Goal: Task Accomplishment & Management: Complete application form

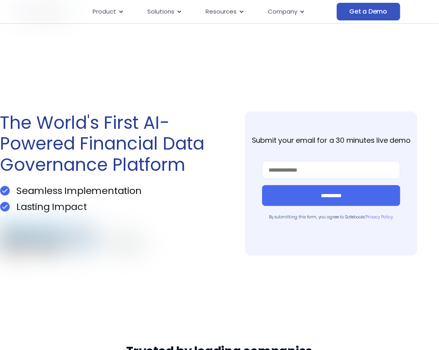
click at [362, 9] on span "Get a Demo" at bounding box center [369, 12] width 38 height 8
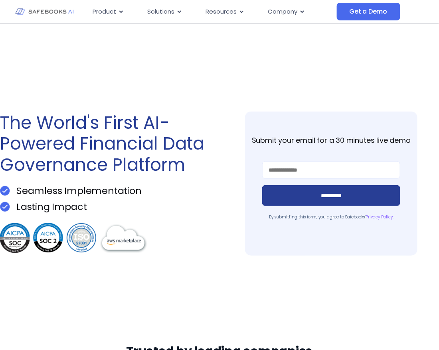
click at [387, 194] on input "**********" at bounding box center [332, 195] width 138 height 21
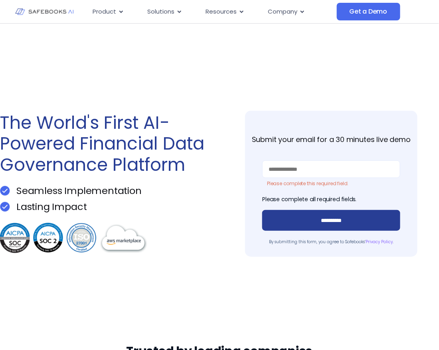
click at [333, 211] on input "**********" at bounding box center [332, 220] width 138 height 21
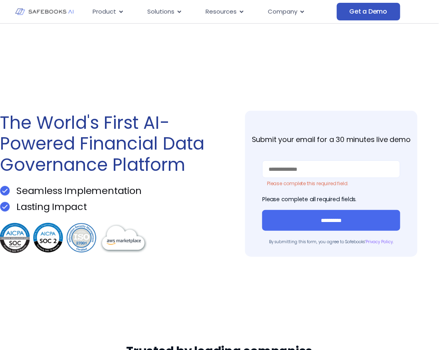
click at [358, 8] on span "Get a Demo" at bounding box center [369, 12] width 38 height 8
